Goal: Information Seeking & Learning: Learn about a topic

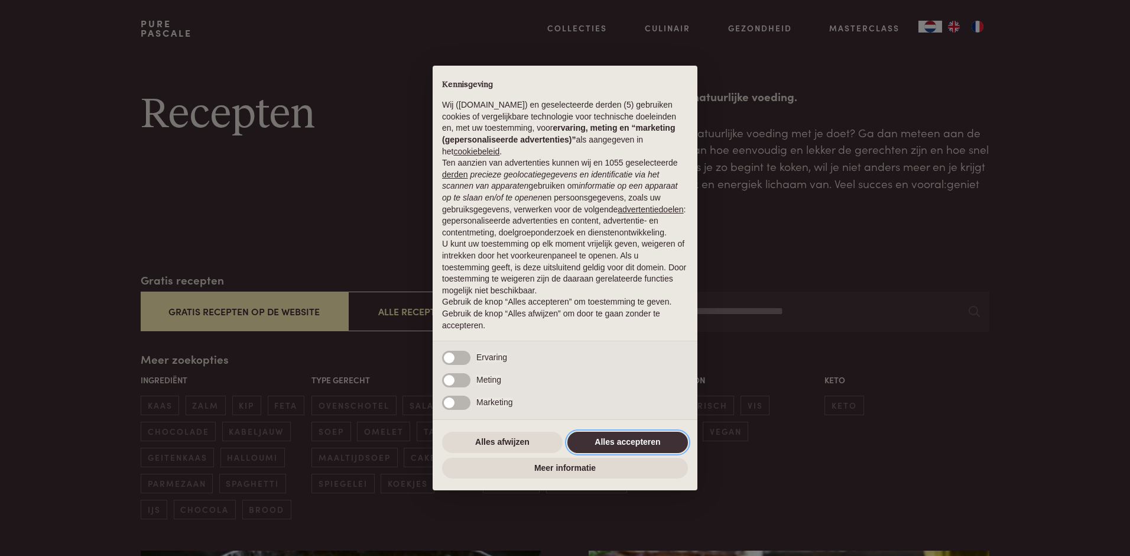
click at [645, 445] on button "Alles accepteren" at bounding box center [628, 442] width 121 height 21
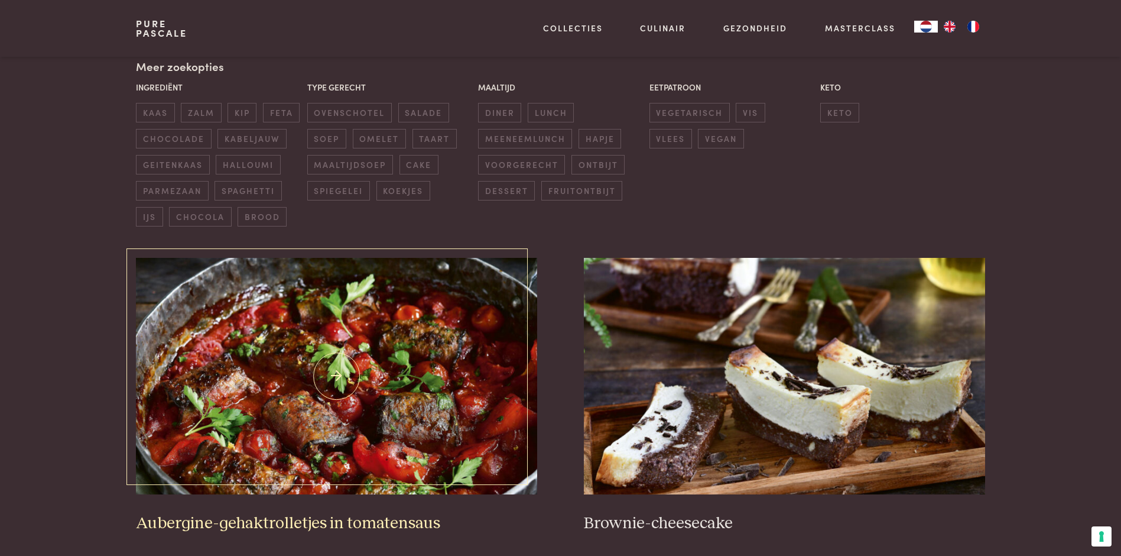
scroll to position [296, 0]
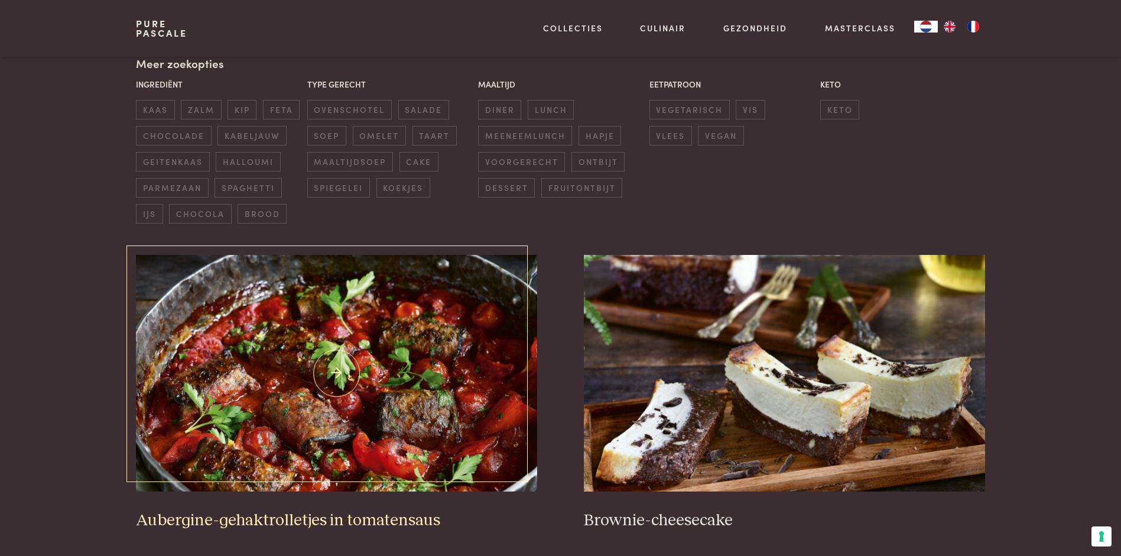
click at [369, 384] on img at bounding box center [336, 373] width 401 height 236
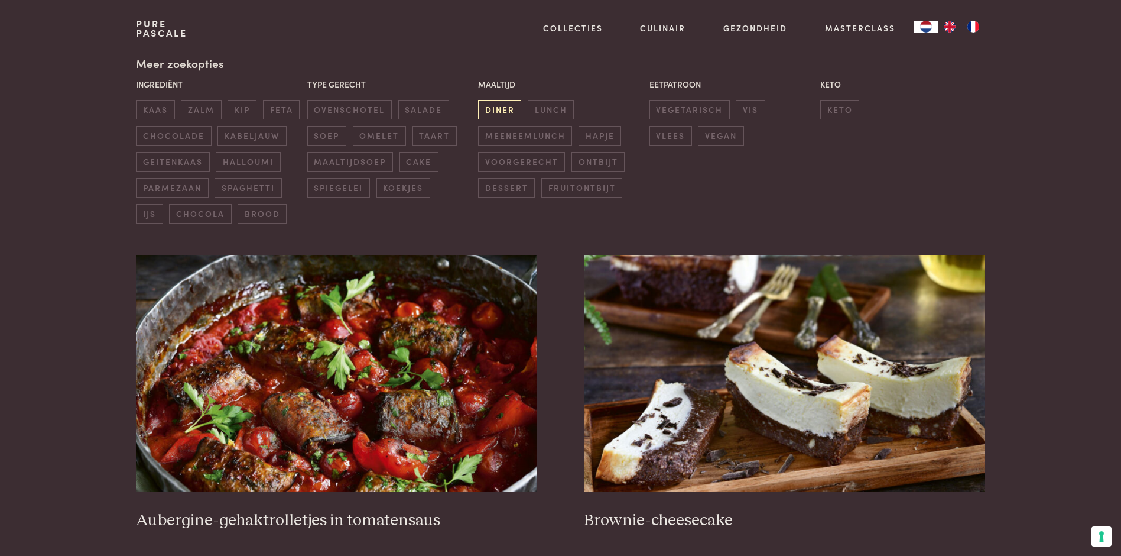
click at [506, 111] on span "diner" at bounding box center [499, 110] width 43 height 20
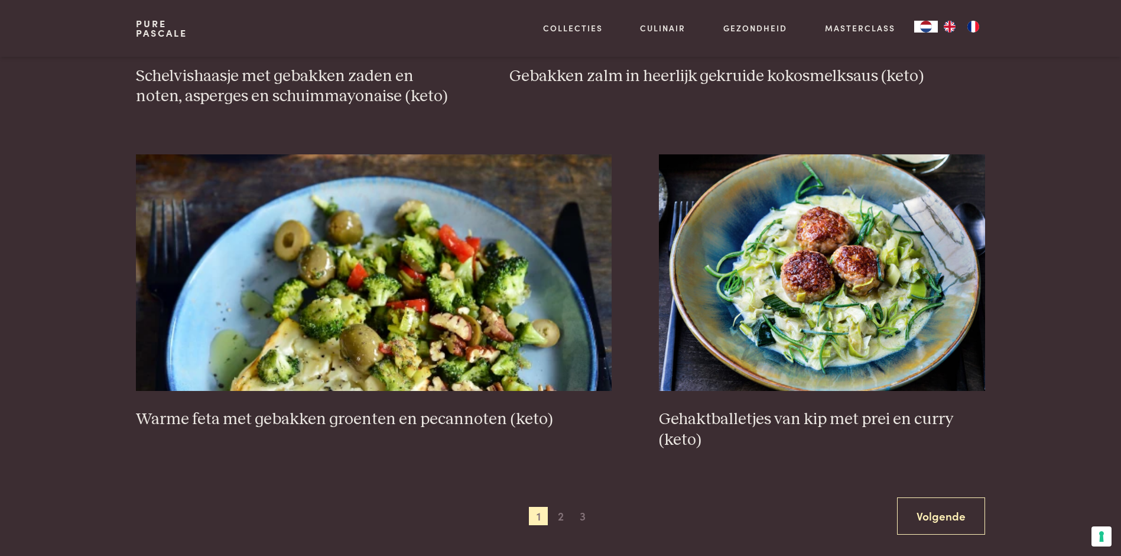
scroll to position [2104, 0]
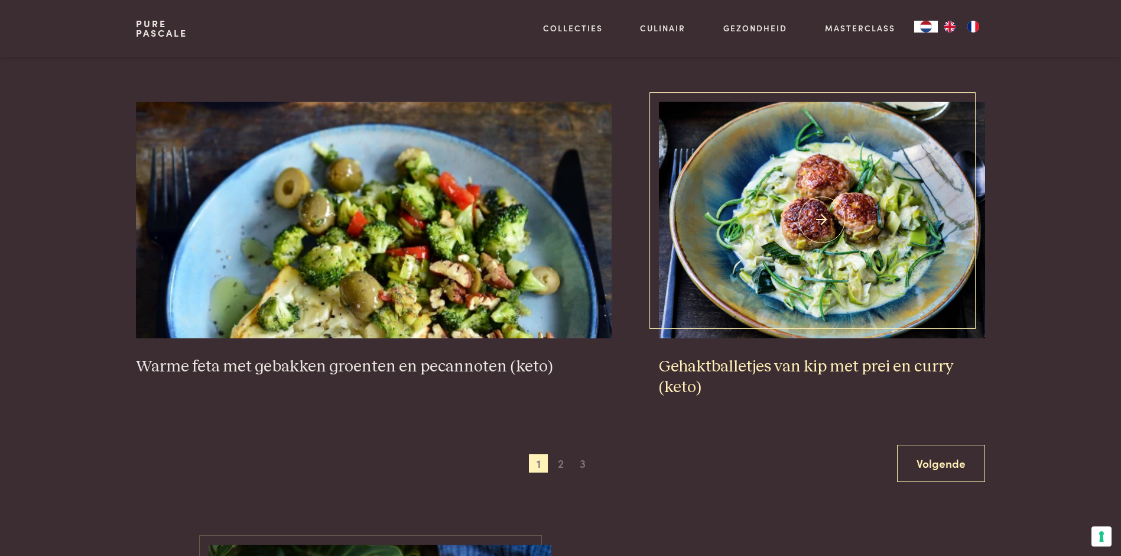
click at [843, 250] on img at bounding box center [822, 220] width 326 height 236
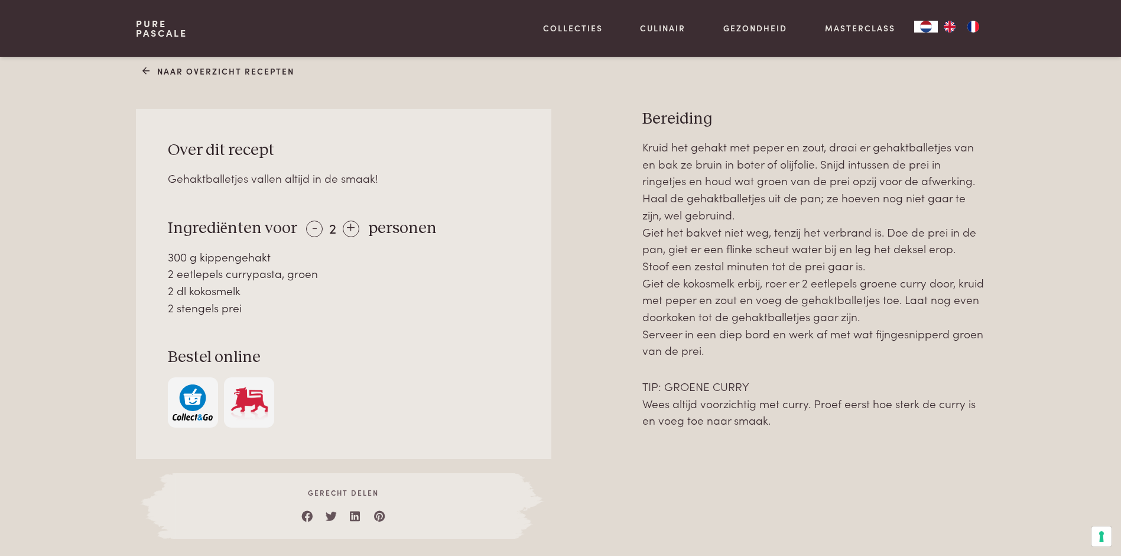
scroll to position [473, 0]
